Goal: Feedback & Contribution: Leave review/rating

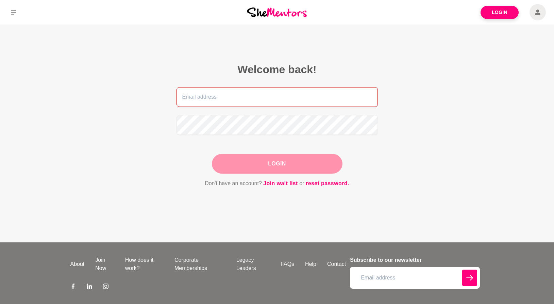
type input "[PERSON_NAME][EMAIL_ADDRESS][PERSON_NAME][DOMAIN_NAME]"
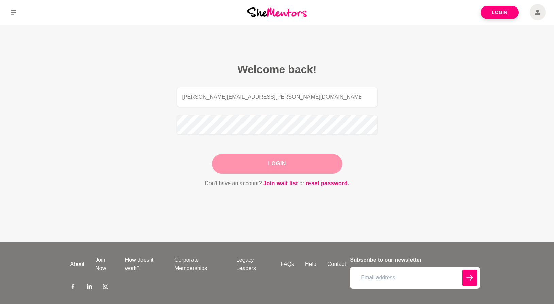
click at [292, 160] on div "Login" at bounding box center [277, 164] width 131 height 20
click at [277, 161] on button "Login" at bounding box center [277, 164] width 131 height 20
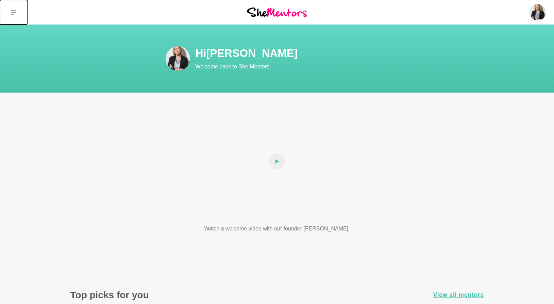
click at [15, 14] on icon at bounding box center [13, 12] width 5 height 5
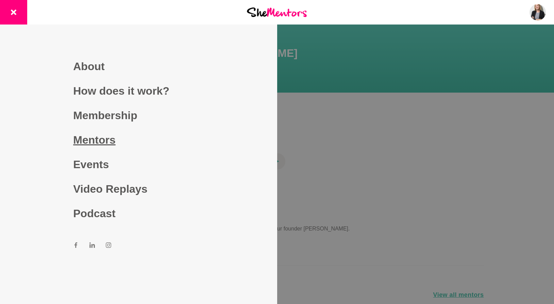
click at [87, 142] on link "Mentors" at bounding box center [138, 139] width 131 height 24
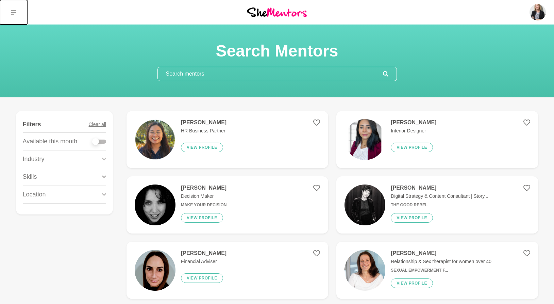
click at [10, 14] on button at bounding box center [13, 12] width 27 height 24
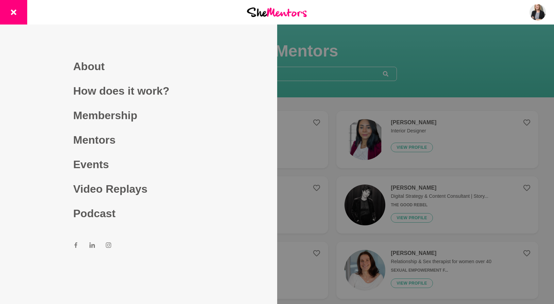
click at [455, 75] on div at bounding box center [277, 152] width 554 height 304
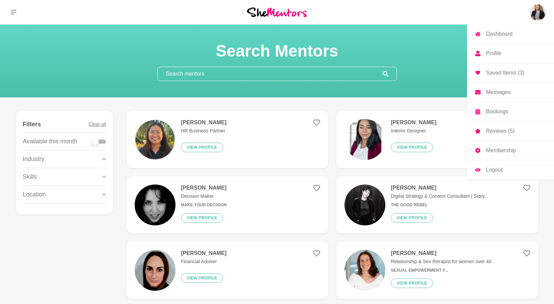
click at [540, 13] on img at bounding box center [537, 12] width 16 height 16
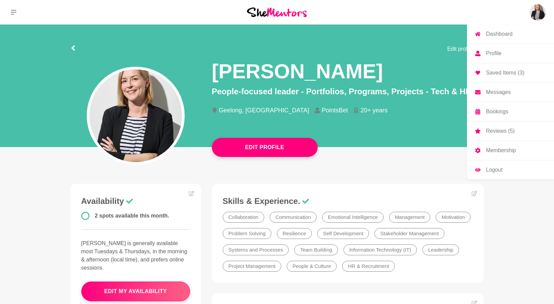
click at [501, 129] on p "Reviews (5)" at bounding box center [500, 130] width 29 height 5
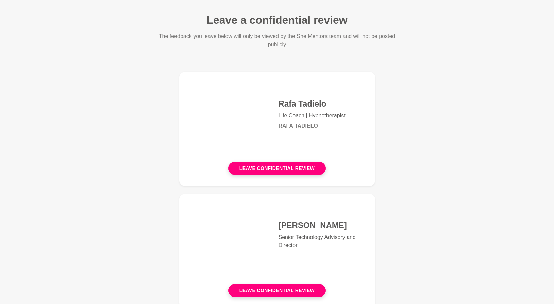
scroll to position [34, 0]
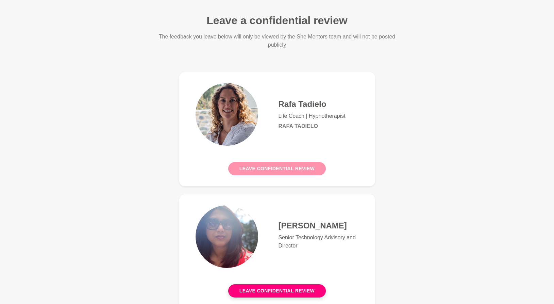
click at [286, 169] on button "Leave confidential review" at bounding box center [277, 168] width 98 height 13
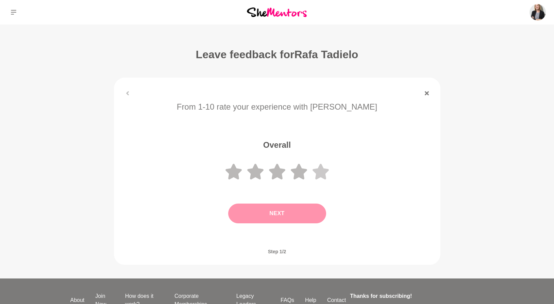
click at [326, 172] on icon at bounding box center [320, 172] width 16 height 16
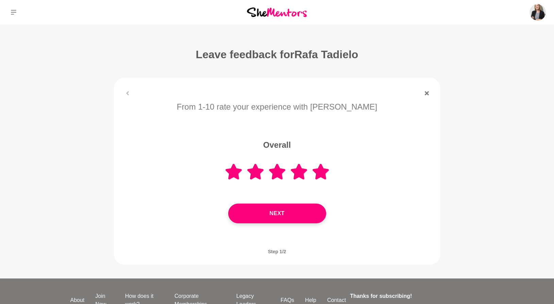
click at [292, 213] on button "Next" at bounding box center [277, 213] width 98 height 20
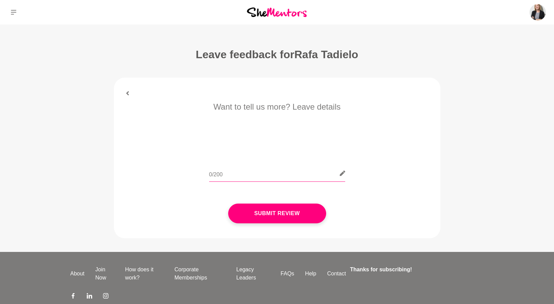
click at [250, 174] on input "text" at bounding box center [277, 173] width 136 height 17
click at [344, 174] on icon at bounding box center [342, 172] width 5 height 5
click at [329, 175] on input "This is the BEST mentor hour I've had. Rafa was amazing. I went into our sessio…" at bounding box center [277, 173] width 136 height 17
click at [336, 173] on input "This is the BEST mentor hour I've had. Rafa was amazing. I went into our sessio…" at bounding box center [277, 173] width 136 height 17
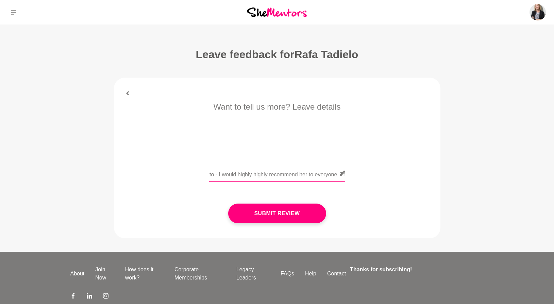
scroll to position [0, 1076]
click at [263, 176] on input "This is the BEST mentor hour I've had. Rafa was amazing. I went into our sessio…" at bounding box center [277, 173] width 136 height 17
type input "This is the BEST mentor hour I've had. Rafa was amazing. I went into our sessio…"
drag, startPoint x: 221, startPoint y: 175, endPoint x: 311, endPoint y: 193, distance: 91.9
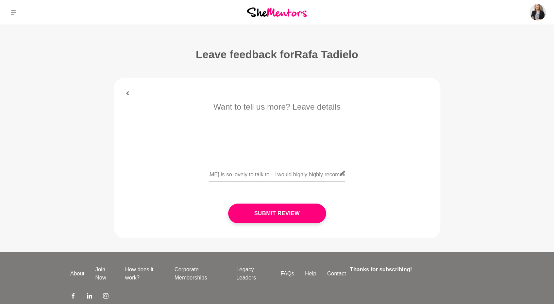
click at [311, 193] on div "Submit Review" at bounding box center [276, 213] width 307 height 47
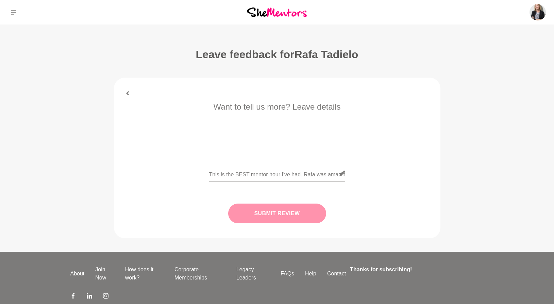
click at [298, 213] on button "Submit Review" at bounding box center [277, 213] width 98 height 20
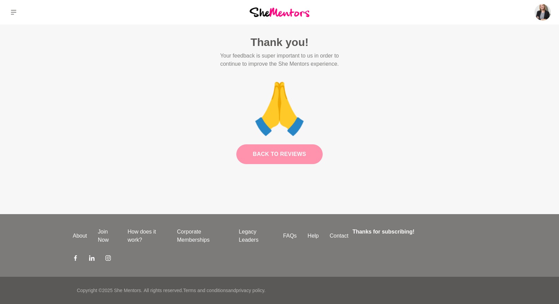
click at [263, 155] on link "Back to Reviews" at bounding box center [279, 154] width 87 height 20
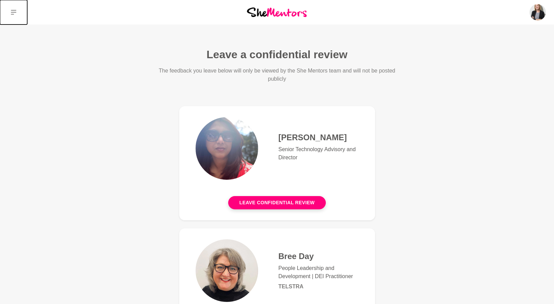
click at [16, 11] on icon at bounding box center [13, 12] width 5 height 5
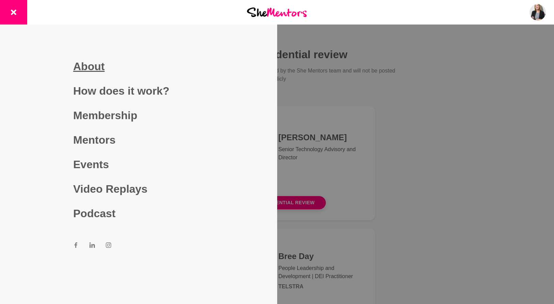
click at [82, 67] on link "About" at bounding box center [138, 66] width 131 height 24
